Goal: Navigation & Orientation: Find specific page/section

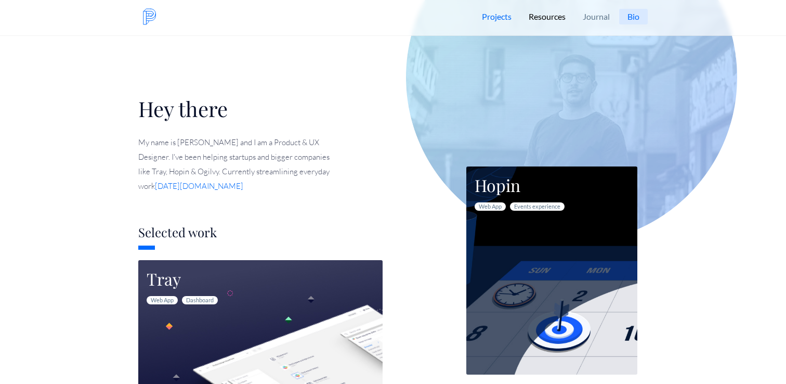
click at [537, 15] on link "Resources" at bounding box center [547, 16] width 53 height 33
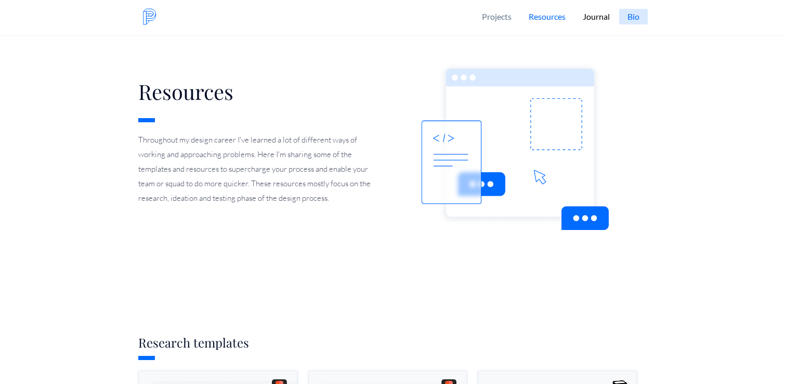
click at [588, 14] on link "Journal" at bounding box center [596, 16] width 43 height 33
click at [633, 18] on link "Bio" at bounding box center [633, 17] width 29 height 16
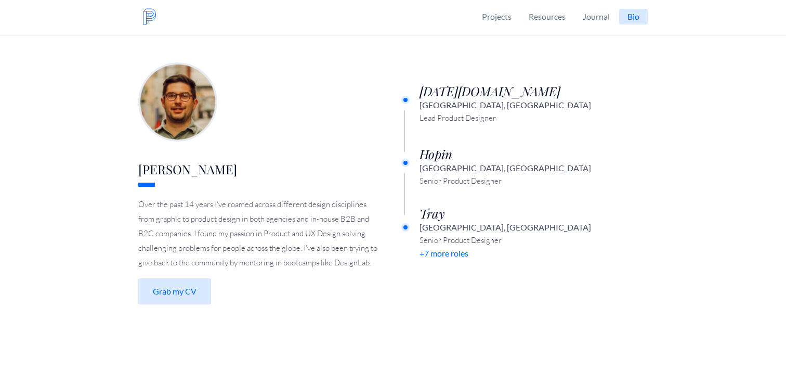
click at [144, 17] on img at bounding box center [149, 16] width 17 height 17
